Goal: Information Seeking & Learning: Find specific fact

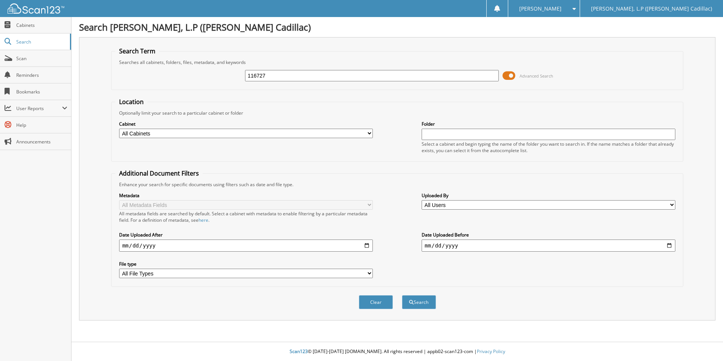
click at [248, 75] on input "116727" at bounding box center [372, 75] width 254 height 11
type input "so116727"
click at [402, 295] on button "Search" at bounding box center [419, 302] width 34 height 14
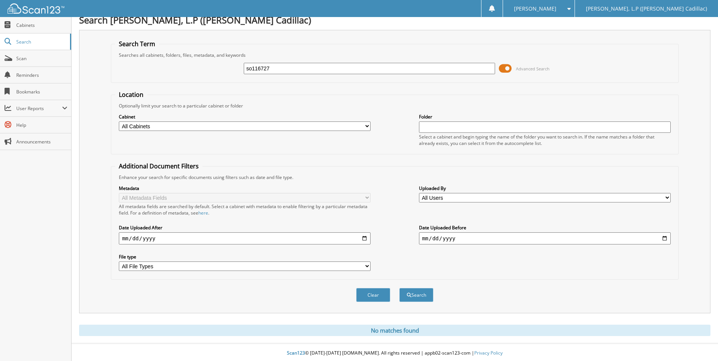
scroll to position [9, 0]
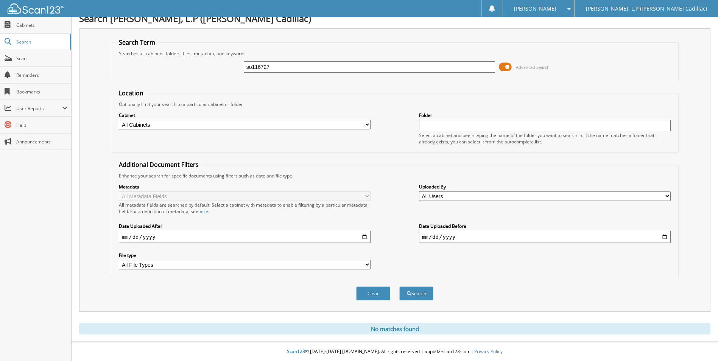
drag, startPoint x: 278, startPoint y: 59, endPoint x: 253, endPoint y: 67, distance: 26.3
click at [253, 67] on div "so116727 Advanced Search" at bounding box center [394, 67] width 559 height 20
drag, startPoint x: 275, startPoint y: 65, endPoint x: 226, endPoint y: 70, distance: 49.1
click at [228, 70] on div "so116727 Advanced Search" at bounding box center [394, 67] width 559 height 20
type input "S0116727"
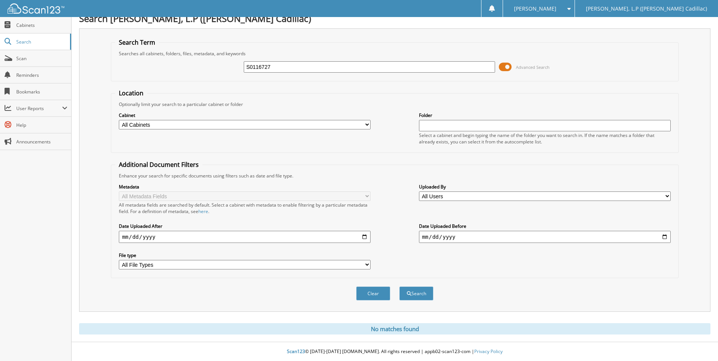
click at [399, 286] on button "Search" at bounding box center [416, 293] width 34 height 14
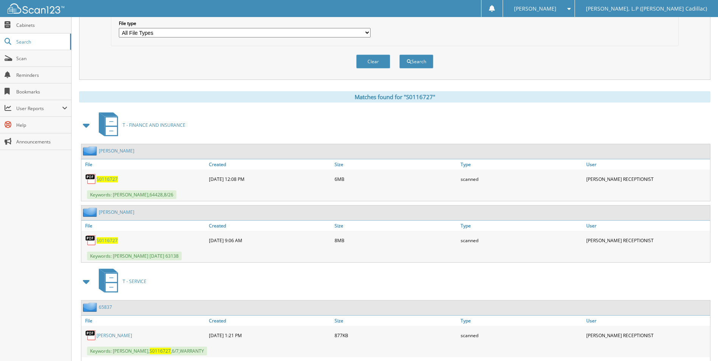
scroll to position [277, 0]
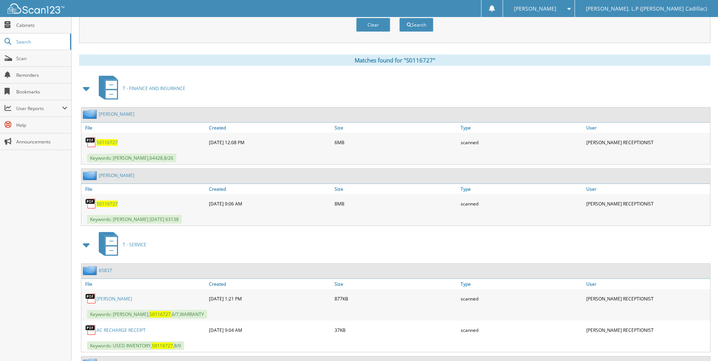
click at [106, 143] on span "S0116727" at bounding box center [106, 142] width 21 height 6
click at [106, 142] on span "S0116727" at bounding box center [106, 142] width 21 height 6
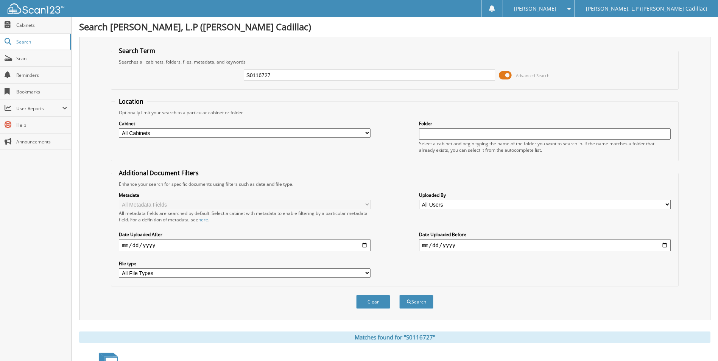
scroll to position [0, 0]
drag, startPoint x: 277, startPoint y: 76, endPoint x: 205, endPoint y: 75, distance: 72.6
click at [205, 75] on div "S0116727 Advanced Search" at bounding box center [394, 75] width 559 height 20
type input "s"
type input "SR112789"
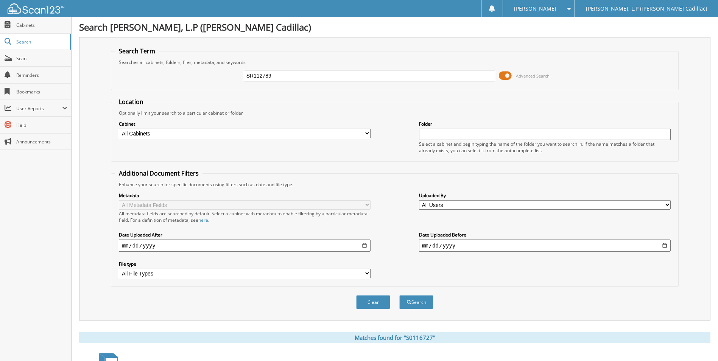
click at [399, 295] on button "Search" at bounding box center [416, 302] width 34 height 14
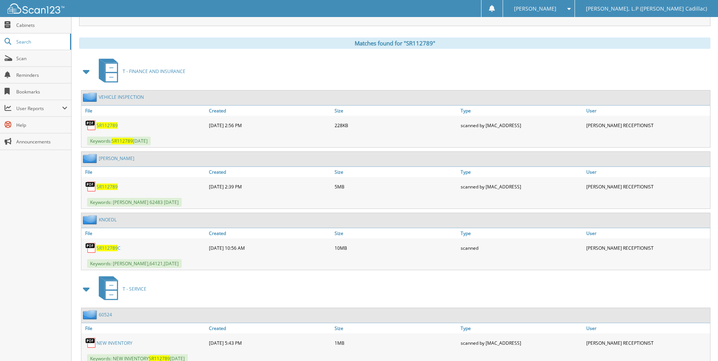
scroll to position [303, 0]
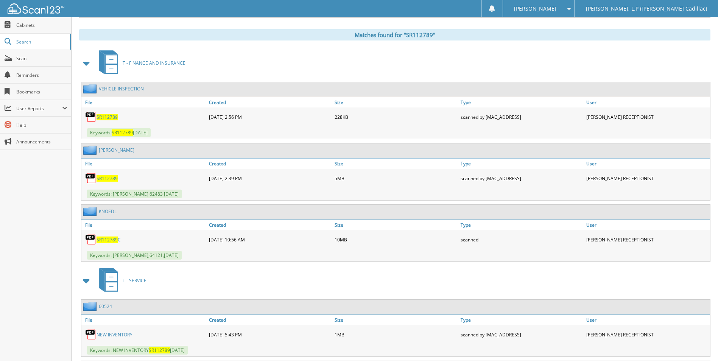
click at [92, 115] on img at bounding box center [90, 116] width 11 height 11
click at [94, 115] on img at bounding box center [90, 116] width 11 height 11
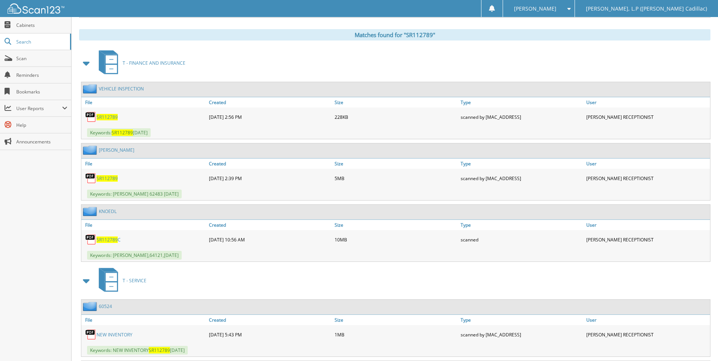
click at [91, 116] on img at bounding box center [90, 116] width 11 height 11
drag, startPoint x: 107, startPoint y: 118, endPoint x: 112, endPoint y: 118, distance: 4.5
click at [107, 118] on span "SR112789" at bounding box center [106, 117] width 21 height 6
click at [101, 117] on span "SR112789" at bounding box center [106, 117] width 21 height 6
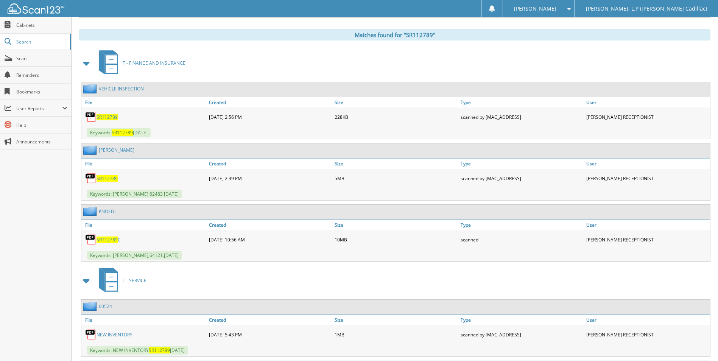
click at [101, 117] on span "SR112789" at bounding box center [106, 117] width 21 height 6
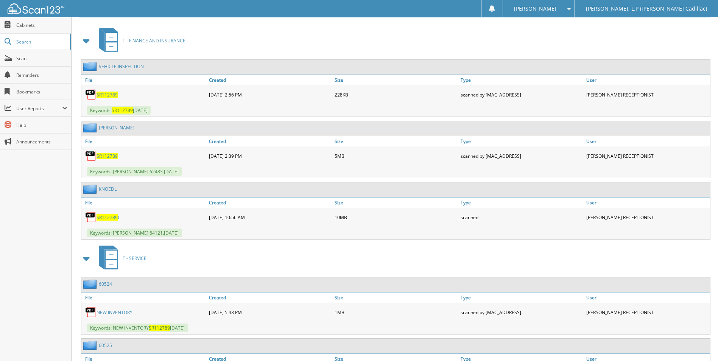
scroll to position [340, 0]
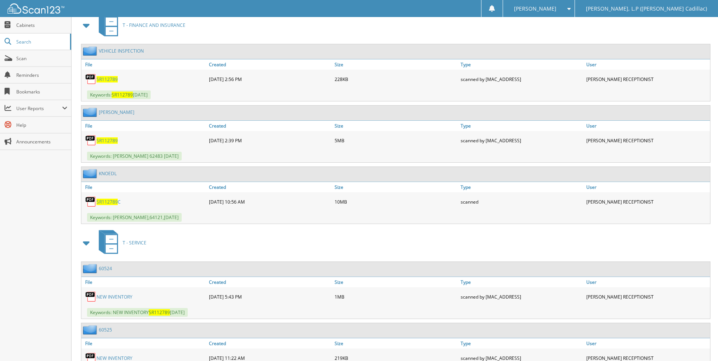
click at [94, 142] on img at bounding box center [90, 140] width 11 height 11
click at [109, 141] on span "SR112789" at bounding box center [106, 140] width 21 height 6
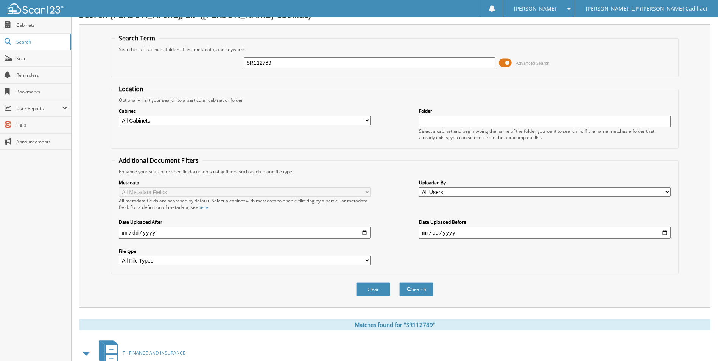
scroll to position [0, 0]
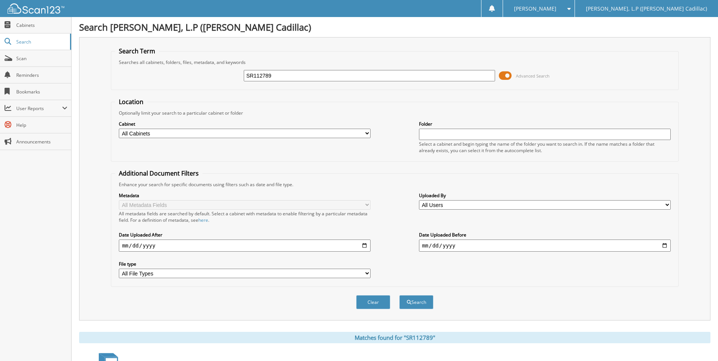
drag, startPoint x: 291, startPoint y: 76, endPoint x: 233, endPoint y: 80, distance: 58.4
click at [233, 79] on div "SR112789 Advanced Search" at bounding box center [394, 75] width 559 height 20
type input "SR112789C"
click at [399, 295] on button "Search" at bounding box center [416, 302] width 34 height 14
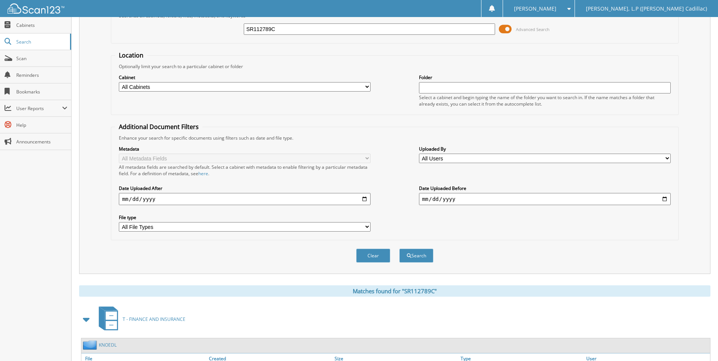
scroll to position [104, 0]
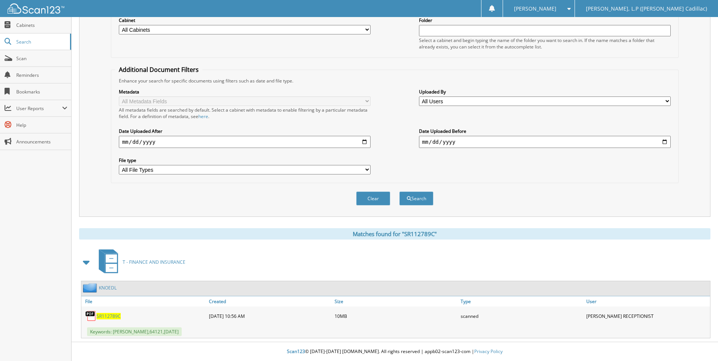
drag, startPoint x: 108, startPoint y: 316, endPoint x: 125, endPoint y: 317, distance: 16.7
click at [109, 316] on span "SR112789C" at bounding box center [108, 316] width 24 height 6
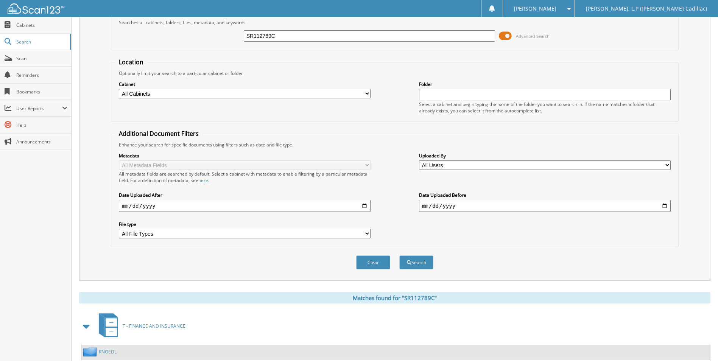
scroll to position [0, 0]
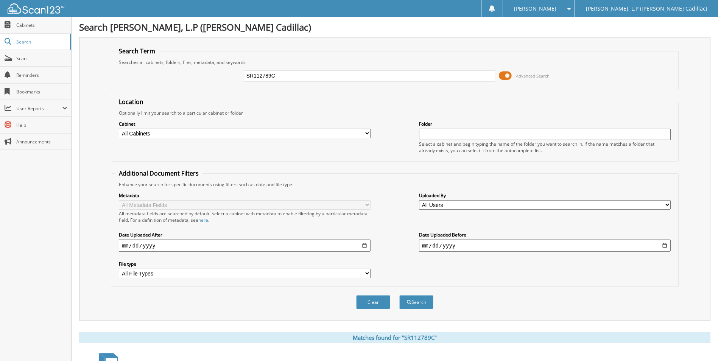
drag, startPoint x: 242, startPoint y: 78, endPoint x: 235, endPoint y: 78, distance: 7.2
click at [235, 78] on div "SR112789C Advanced Search" at bounding box center [394, 75] width 559 height 20
type input "RZ723291A"
click at [399, 295] on button "Search" at bounding box center [416, 302] width 34 height 14
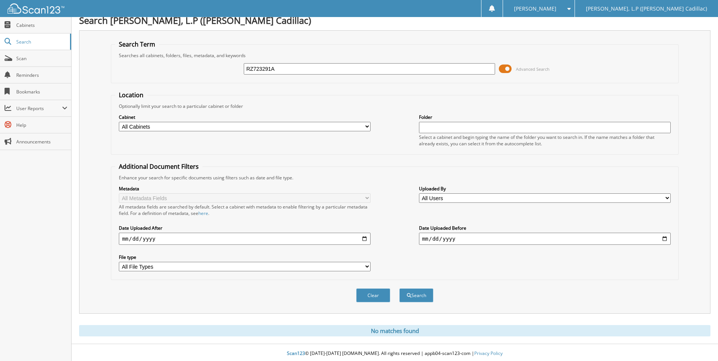
scroll to position [9, 0]
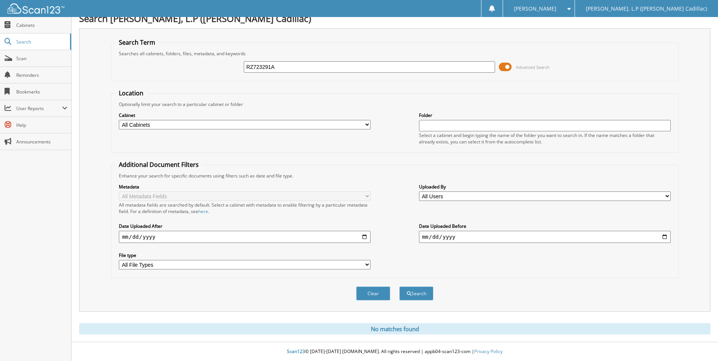
click at [287, 62] on input "RZ723291A" at bounding box center [370, 66] width 252 height 11
type input "RZ723291"
click at [399, 286] on button "Search" at bounding box center [416, 293] width 34 height 14
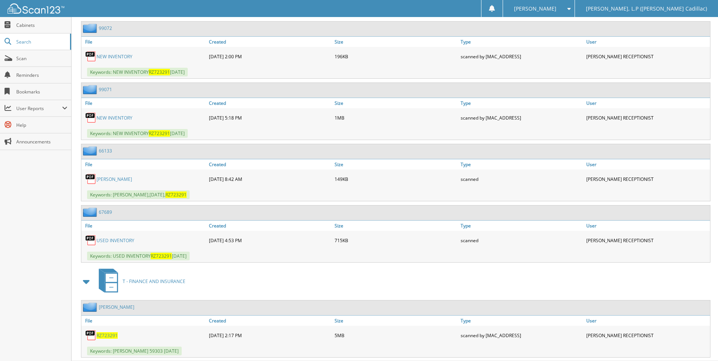
scroll to position [383, 0]
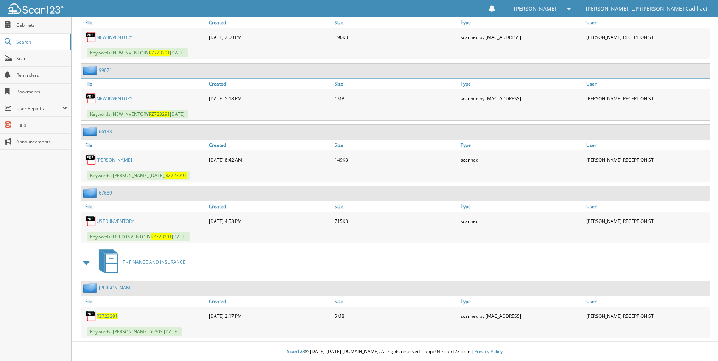
click at [109, 222] on link "USED INVENTORY" at bounding box center [115, 221] width 38 height 6
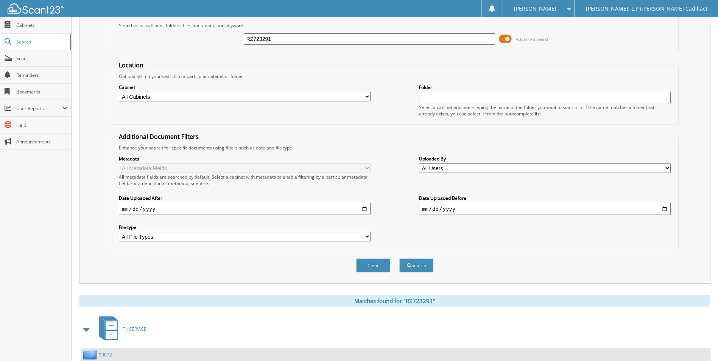
scroll to position [0, 0]
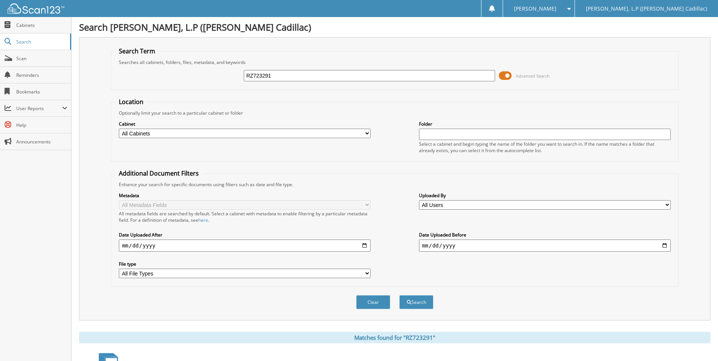
click at [278, 79] on input "RZ723291" at bounding box center [370, 75] width 252 height 11
type input "RZ723291A"
click at [399, 295] on button "Search" at bounding box center [416, 302] width 34 height 14
drag, startPoint x: 281, startPoint y: 75, endPoint x: 218, endPoint y: 79, distance: 64.0
click at [218, 79] on div "RZ723291A Advanced Search" at bounding box center [394, 75] width 559 height 20
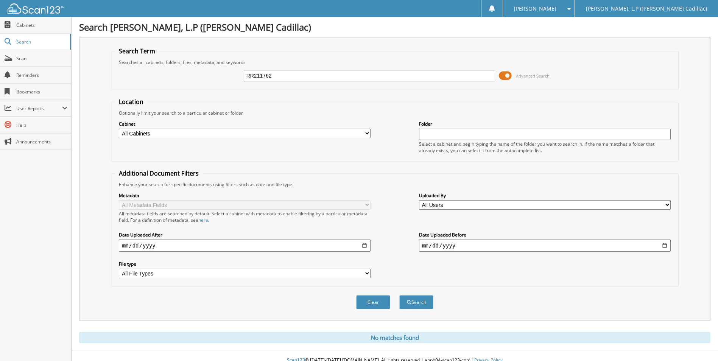
type input "RR211762"
click at [399, 295] on button "Search" at bounding box center [416, 302] width 34 height 14
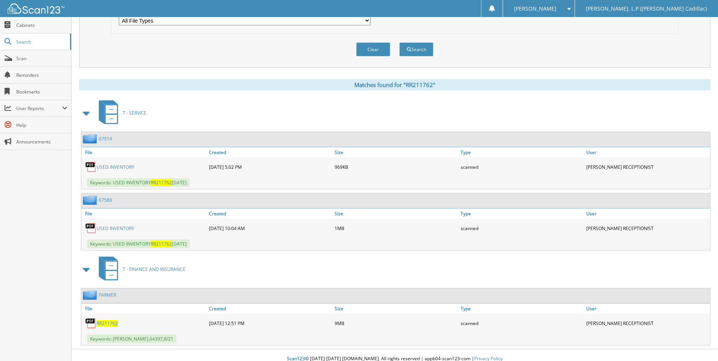
scroll to position [260, 0]
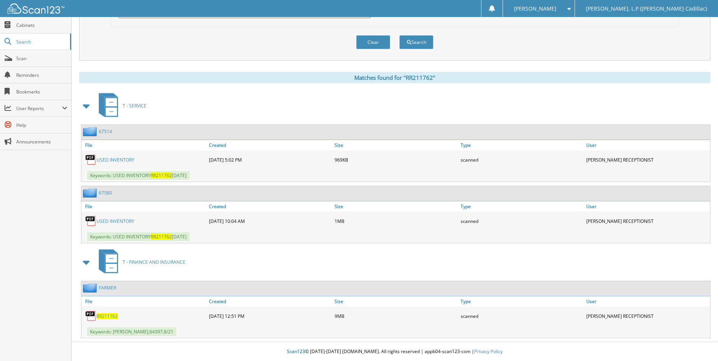
click at [90, 316] on img at bounding box center [90, 315] width 11 height 11
click at [91, 316] on img at bounding box center [90, 315] width 11 height 11
click at [109, 314] on span "RR211762" at bounding box center [106, 316] width 21 height 6
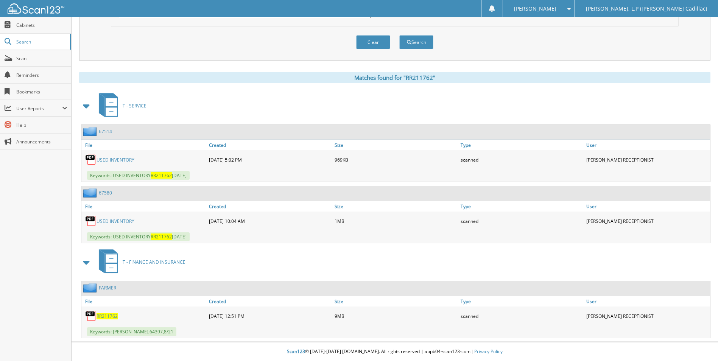
click at [109, 314] on span "RR211762" at bounding box center [106, 316] width 21 height 6
click at [114, 315] on span "RR211762" at bounding box center [106, 316] width 21 height 6
click at [115, 315] on span "RR211762" at bounding box center [106, 316] width 21 height 6
click at [116, 314] on span "RR211762" at bounding box center [106, 316] width 21 height 6
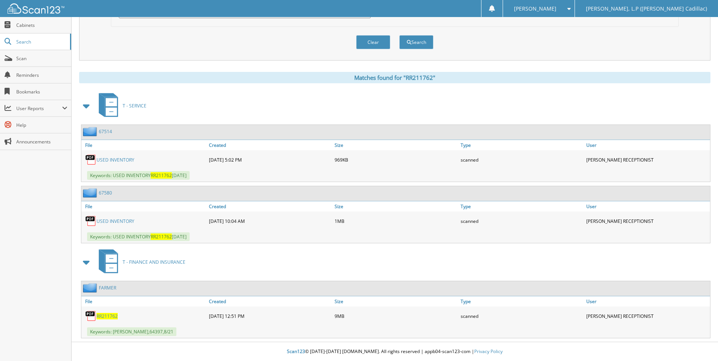
click at [95, 315] on img at bounding box center [90, 315] width 11 height 11
click at [104, 317] on span "RR211762" at bounding box center [106, 316] width 21 height 6
click at [106, 317] on span "RR211762" at bounding box center [106, 316] width 21 height 6
click at [133, 261] on span "T - FINANCE AND INSURANCE" at bounding box center [154, 262] width 63 height 6
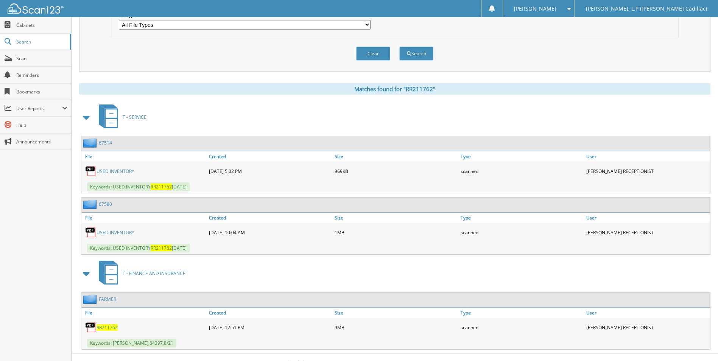
scroll to position [260, 0]
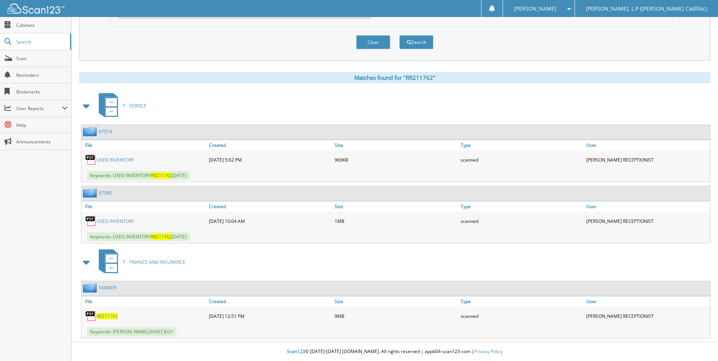
click at [90, 317] on img at bounding box center [90, 315] width 11 height 11
click at [89, 222] on img at bounding box center [90, 220] width 11 height 11
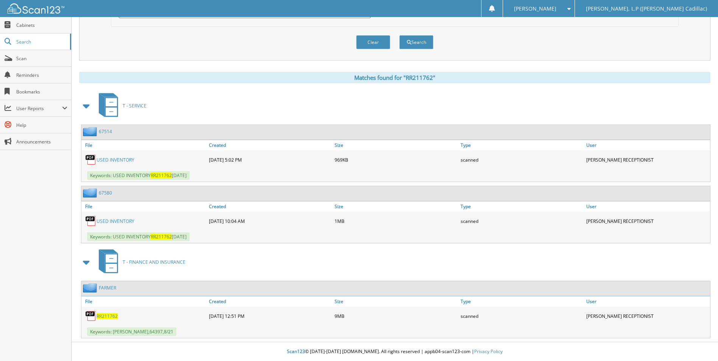
click at [89, 222] on img at bounding box center [90, 220] width 11 height 11
click at [90, 221] on img at bounding box center [90, 220] width 11 height 11
click at [91, 221] on img at bounding box center [90, 220] width 11 height 11
click at [93, 164] on img at bounding box center [90, 159] width 11 height 11
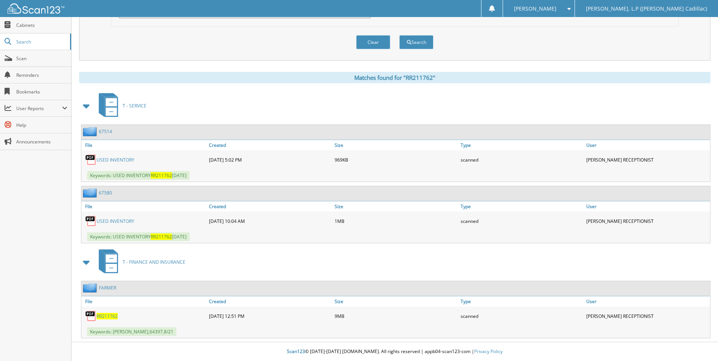
click at [89, 316] on img at bounding box center [90, 315] width 11 height 11
drag, startPoint x: 90, startPoint y: 315, endPoint x: 93, endPoint y: 309, distance: 6.3
click at [90, 315] on img at bounding box center [90, 315] width 11 height 11
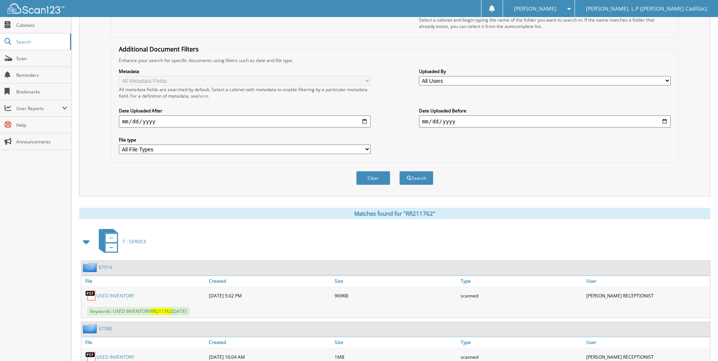
scroll to position [0, 0]
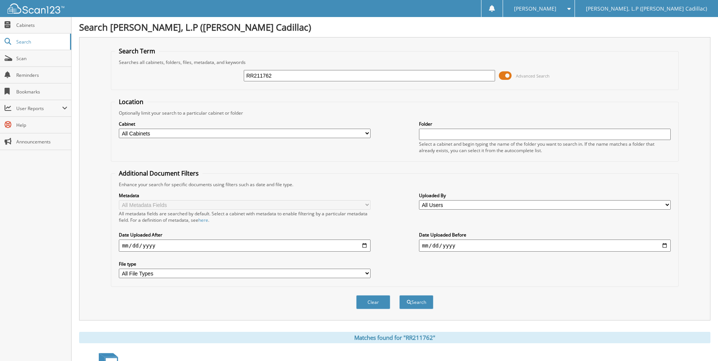
drag, startPoint x: 284, startPoint y: 72, endPoint x: 237, endPoint y: 77, distance: 47.5
click at [237, 77] on div "RR211762 Advanced Search" at bounding box center [394, 75] width 559 height 20
type input "RF100145A"
click at [399, 295] on button "Search" at bounding box center [416, 302] width 34 height 14
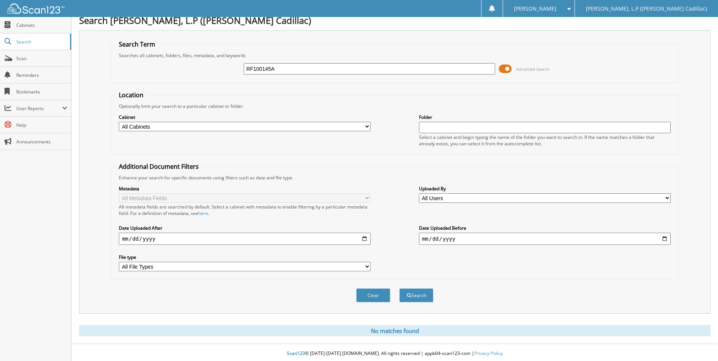
scroll to position [9, 0]
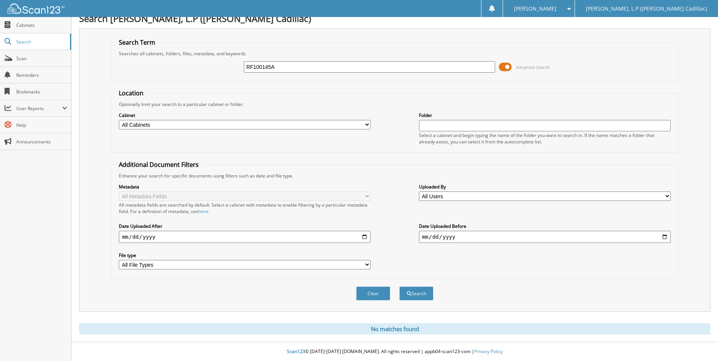
click at [301, 68] on input "RF100145A" at bounding box center [370, 66] width 252 height 11
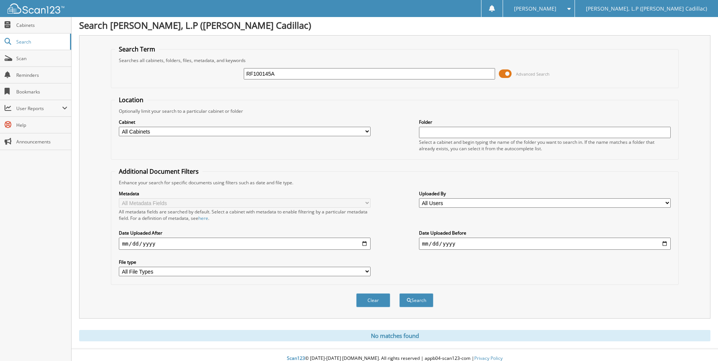
scroll to position [0, 0]
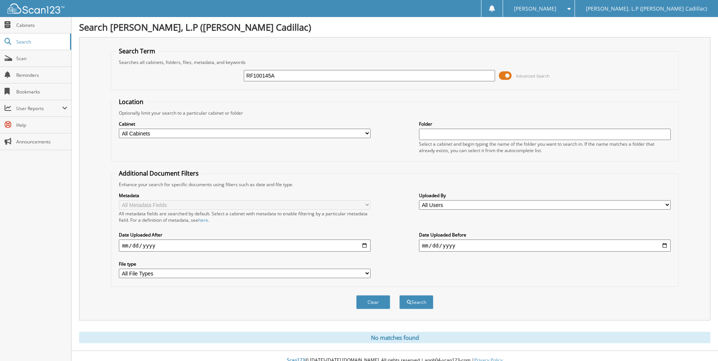
drag, startPoint x: 289, startPoint y: 77, endPoint x: 225, endPoint y: 79, distance: 64.3
click at [225, 79] on div "RF100145A Advanced Search" at bounding box center [394, 75] width 559 height 20
type input "RR305504"
click at [399, 295] on button "Search" at bounding box center [416, 302] width 34 height 14
drag, startPoint x: 300, startPoint y: 76, endPoint x: 211, endPoint y: 76, distance: 89.3
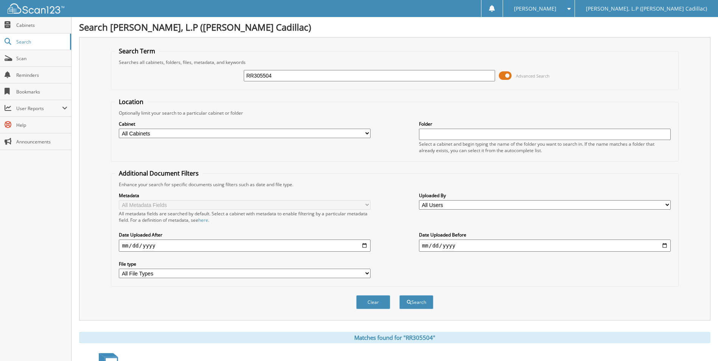
click at [211, 75] on div "RR305504 Advanced Search" at bounding box center [394, 75] width 559 height 20
paste input "[US_VEHICLE_IDENTIFICATION_NUMBER]"
type input "[US_VEHICLE_IDENTIFICATION_NUMBER]"
click at [399, 295] on button "Search" at bounding box center [416, 302] width 34 height 14
drag, startPoint x: 324, startPoint y: 75, endPoint x: 196, endPoint y: 75, distance: 127.5
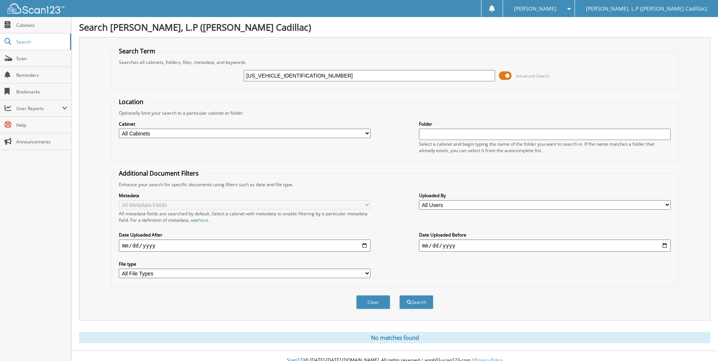
click at [196, 75] on div "[US_VEHICLE_IDENTIFICATION_NUMBER] Advanced Search" at bounding box center [394, 75] width 559 height 20
type input "[US_VEHICLE_IDENTIFICATION_NUMBER]"
click at [399, 295] on button "Search" at bounding box center [416, 302] width 34 height 14
drag, startPoint x: 271, startPoint y: 75, endPoint x: 219, endPoint y: 79, distance: 52.0
click at [219, 79] on div "[US_VEHICLE_IDENTIFICATION_NUMBER] Advanced Search" at bounding box center [394, 75] width 559 height 20
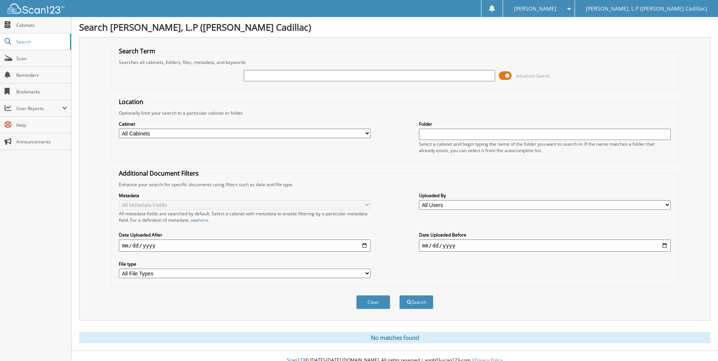
paste input "[US_VEHICLE_IDENTIFICATION_NUMBER]"
type input "[US_VEHICLE_IDENTIFICATION_NUMBER]"
click at [399, 295] on button "Search" at bounding box center [416, 302] width 34 height 14
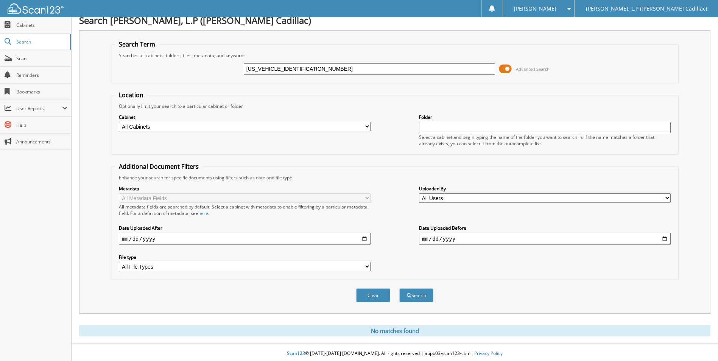
scroll to position [9, 0]
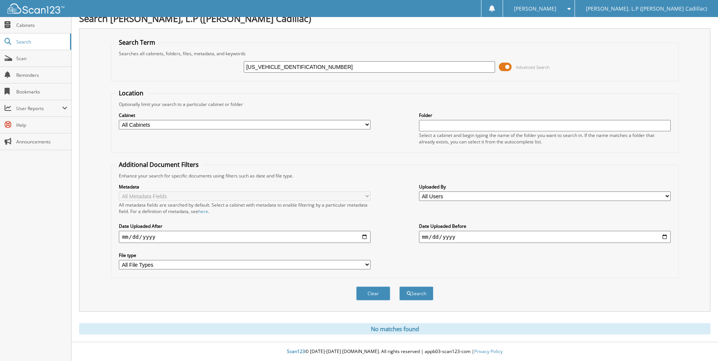
drag, startPoint x: 309, startPoint y: 70, endPoint x: 210, endPoint y: 86, distance: 100.4
click at [210, 86] on form "Search Term Searches all cabinets, folders, files, metadata, and keywords 1GYKN…" at bounding box center [394, 173] width 567 height 270
type input "knoedl"
click at [399, 286] on button "Search" at bounding box center [416, 293] width 34 height 14
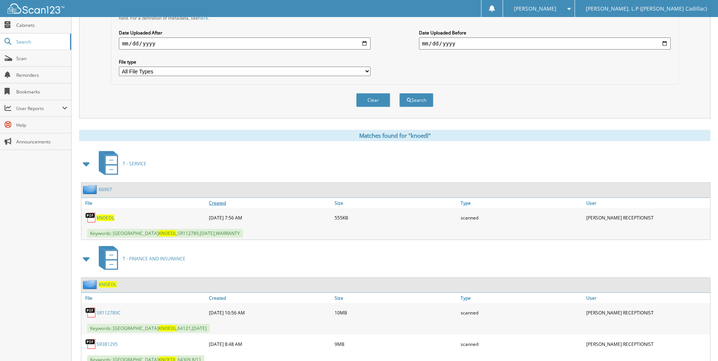
scroll to position [227, 0]
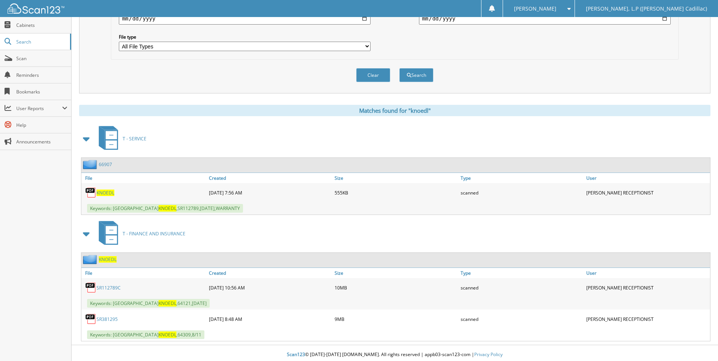
click at [92, 195] on img at bounding box center [90, 192] width 11 height 11
click at [91, 191] on img at bounding box center [90, 192] width 11 height 11
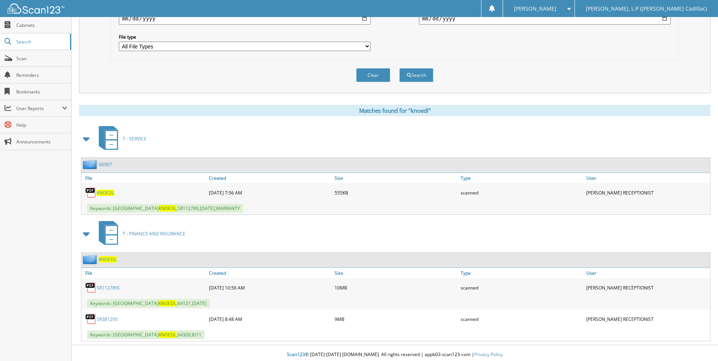
click at [107, 194] on span "KNOEDL" at bounding box center [105, 193] width 18 height 6
click at [108, 192] on span "KNOEDL" at bounding box center [105, 193] width 18 height 6
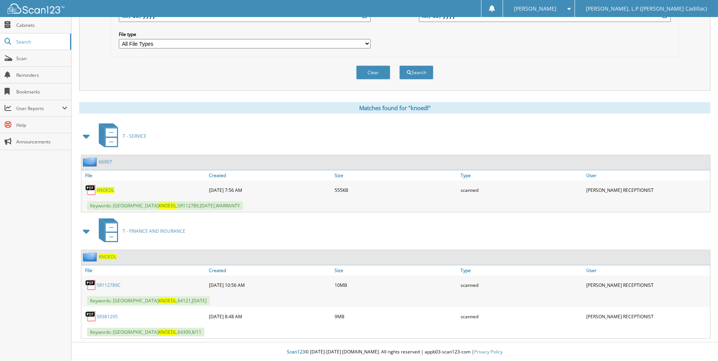
scroll to position [230, 0]
click at [91, 285] on img at bounding box center [90, 284] width 11 height 11
click at [92, 284] on img at bounding box center [90, 284] width 11 height 11
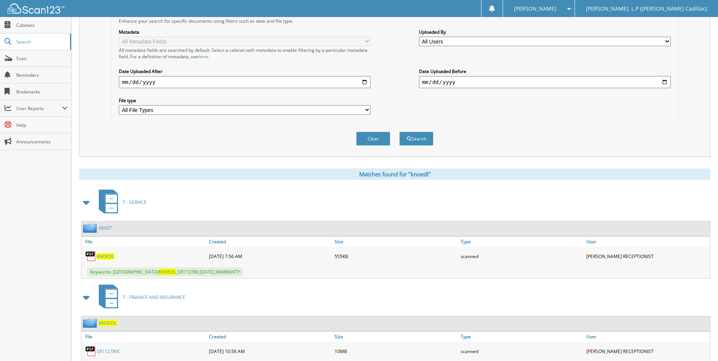
scroll to position [41, 0]
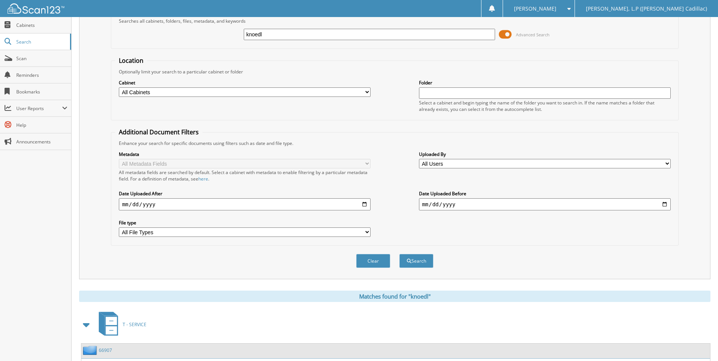
click at [570, 8] on span at bounding box center [566, 8] width 7 height 5
click at [574, 37] on link "Logout" at bounding box center [538, 36] width 71 height 13
